Goal: Information Seeking & Learning: Learn about a topic

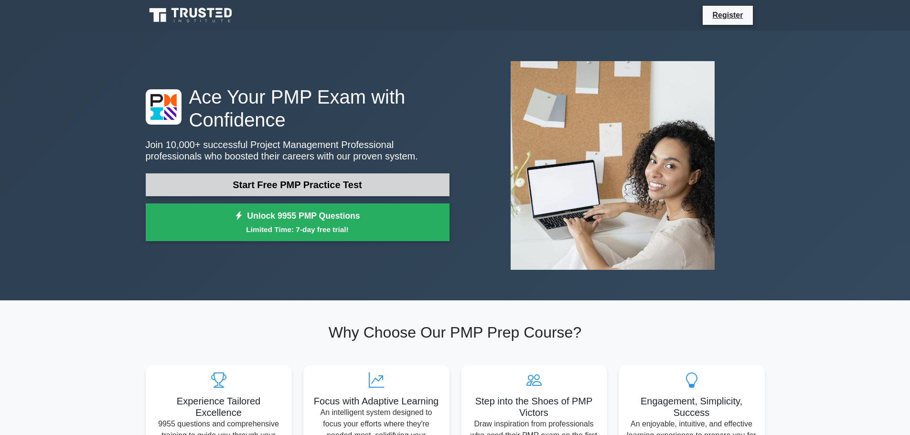
click at [311, 189] on link "Start Free PMP Practice Test" at bounding box center [298, 184] width 304 height 23
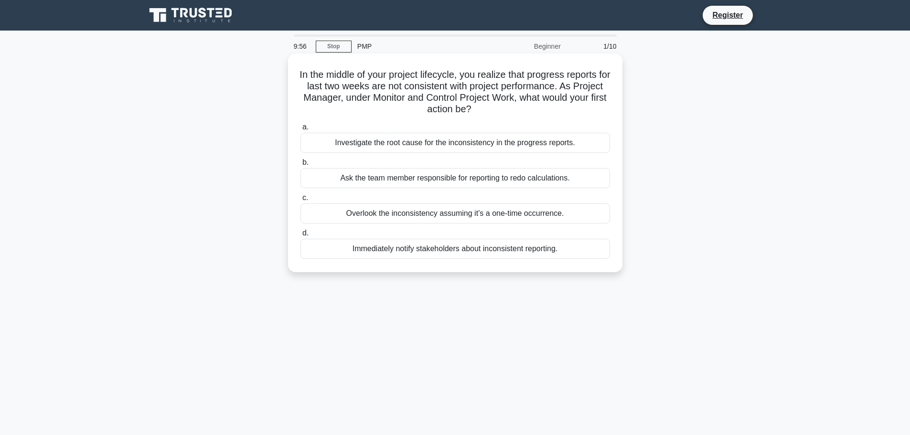
click at [413, 160] on label "b. Ask the team member responsible for reporting to redo calculations." at bounding box center [456, 173] width 310 height 32
click at [301, 160] on input "b. Ask the team member responsible for reporting to redo calculations." at bounding box center [301, 163] width 0 height 6
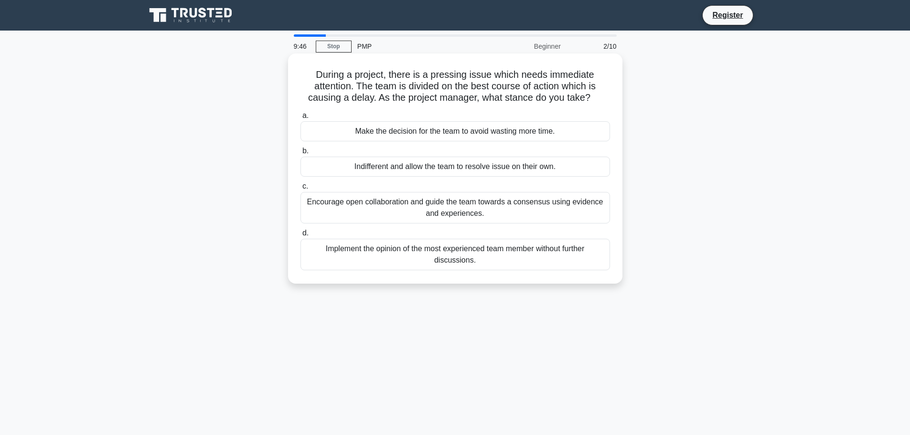
click at [373, 116] on label "a. Make the decision for the team to avoid wasting more time." at bounding box center [456, 126] width 310 height 32
click at [301, 116] on input "a. Make the decision for the team to avoid wasting more time." at bounding box center [301, 116] width 0 height 6
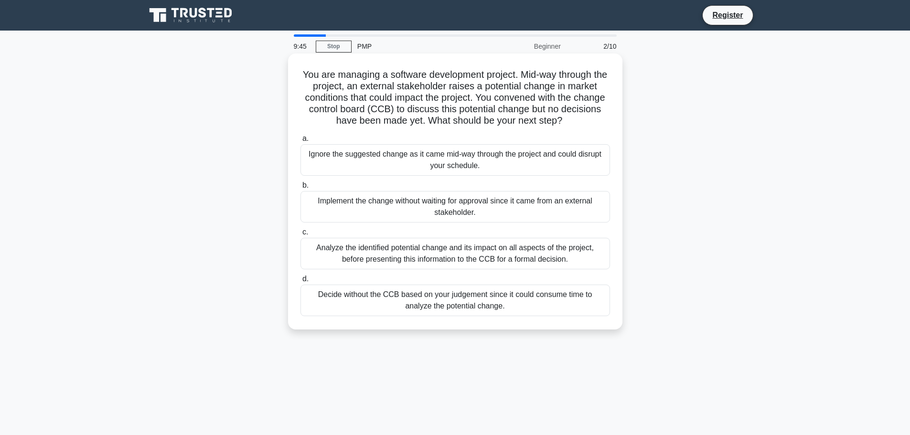
click at [362, 143] on label "a. Ignore the suggested change as it came mid-way through the project and could…" at bounding box center [456, 154] width 310 height 43
click at [301, 142] on input "a. Ignore the suggested change as it came mid-way through the project and could…" at bounding box center [301, 139] width 0 height 6
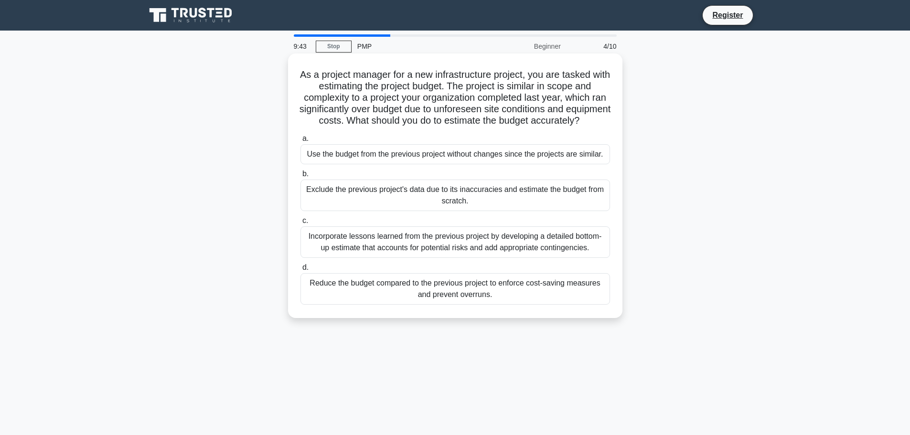
click at [366, 164] on div "Use the budget from the previous project without changes since the projects are…" at bounding box center [456, 154] width 310 height 20
click at [301, 142] on input "a. Use the budget from the previous project without changes since the projects …" at bounding box center [301, 139] width 0 height 6
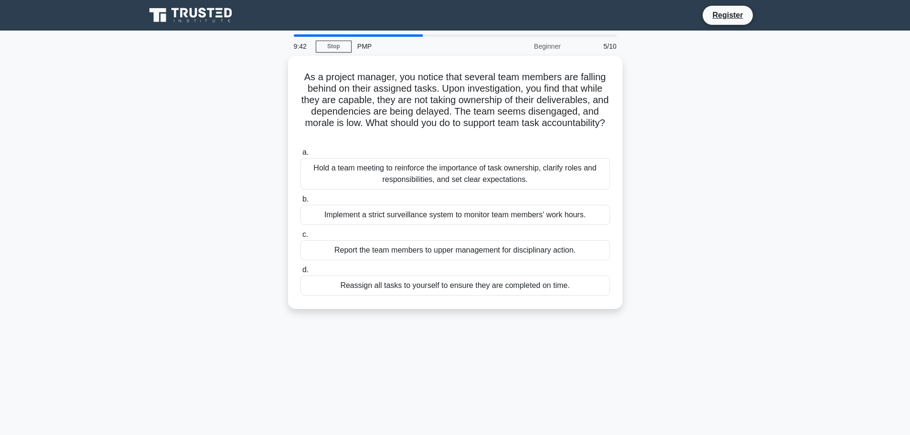
click at [366, 166] on div "Hold a team meeting to reinforce the importance of task ownership, clarify role…" at bounding box center [456, 174] width 310 height 32
click at [301, 156] on input "a. Hold a team meeting to reinforce the importance of task ownership, clarify r…" at bounding box center [301, 153] width 0 height 6
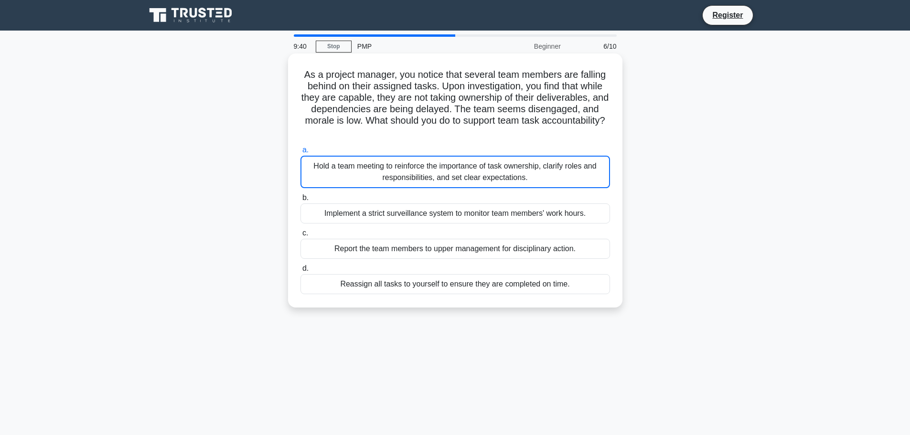
click at [367, 165] on div "Hold a team meeting to reinforce the importance of task ownership, clarify role…" at bounding box center [456, 172] width 310 height 32
click at [301, 153] on input "a. Hold a team meeting to reinforce the importance of task ownership, clarify r…" at bounding box center [301, 150] width 0 height 6
